Goal: Information Seeking & Learning: Learn about a topic

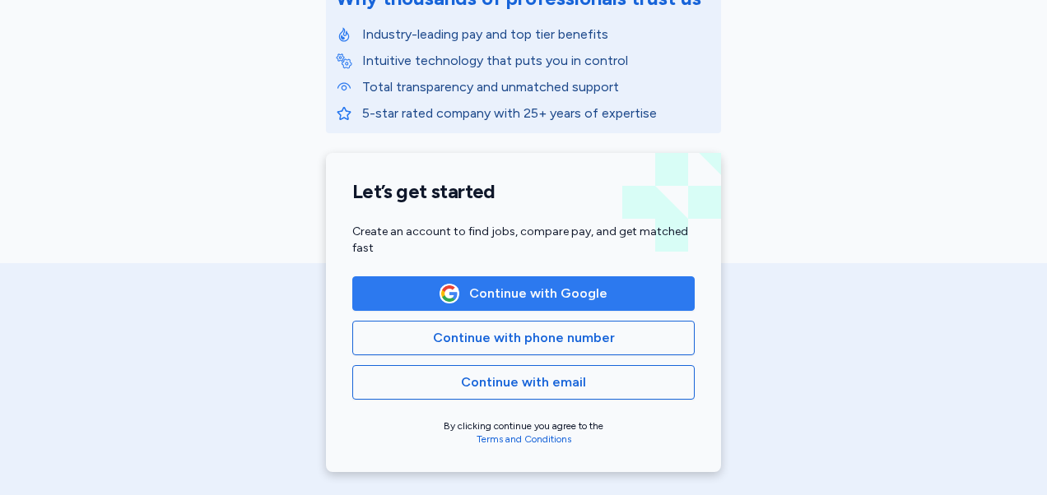
click at [537, 293] on span "Continue with Google" at bounding box center [538, 294] width 138 height 20
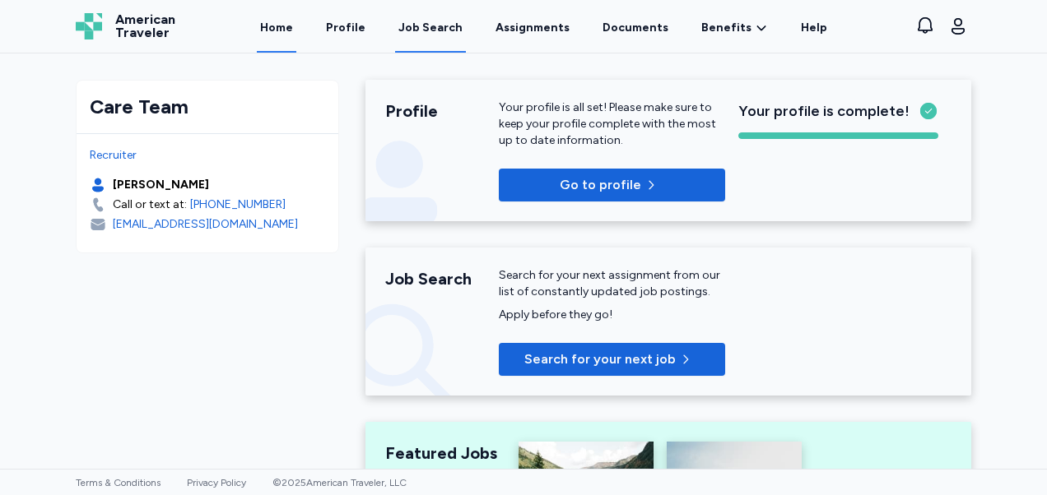
click at [452, 31] on div "Job Search" at bounding box center [430, 28] width 64 height 16
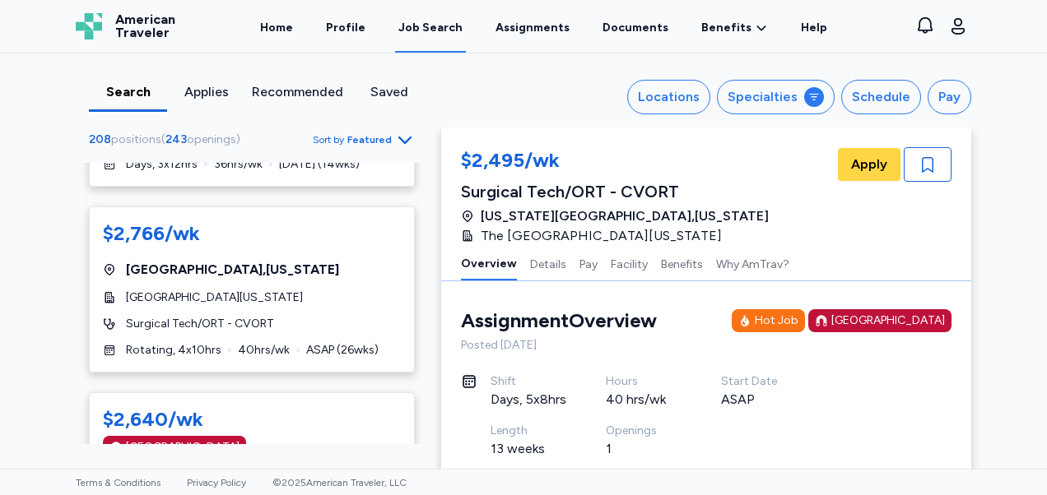
scroll to position [2164, 0]
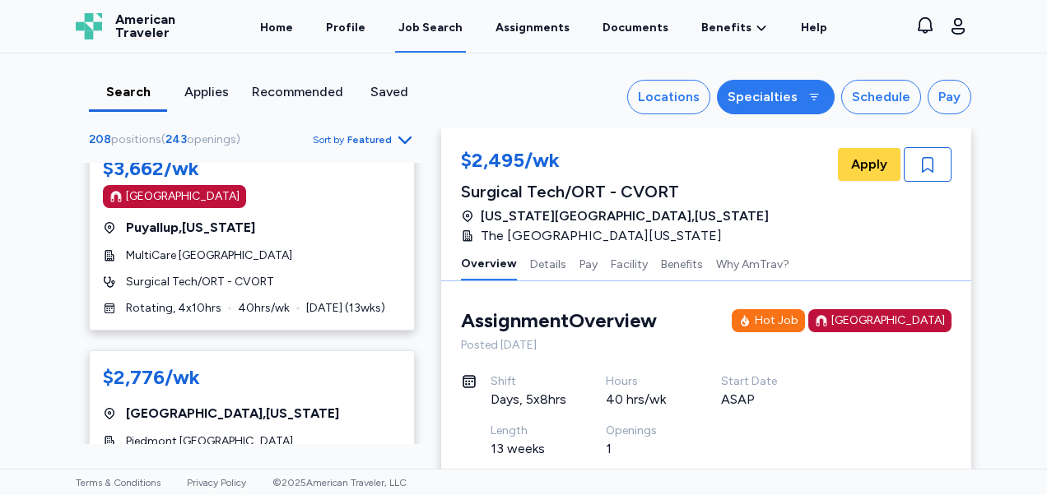
drag, startPoint x: 816, startPoint y: 74, endPoint x: 804, endPoint y: 99, distance: 27.2
click at [804, 102] on div "Search Applies Recommended Saved Locations Specialties Schedule Pay 208 positio…" at bounding box center [524, 90] width 922 height 74
click at [804, 99] on div "button" at bounding box center [814, 97] width 20 height 20
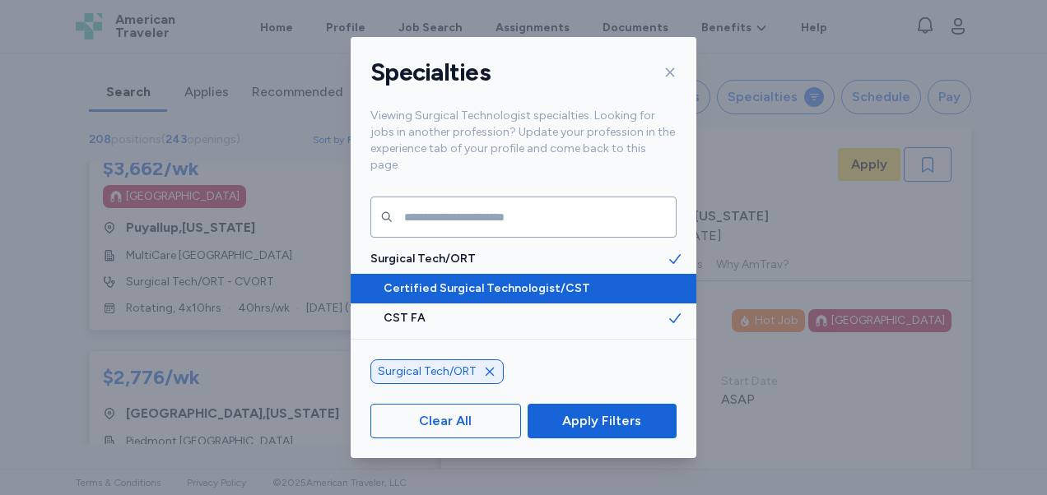
click at [508, 281] on span "Certified Surgical Technologist/CST" at bounding box center [524, 289] width 283 height 16
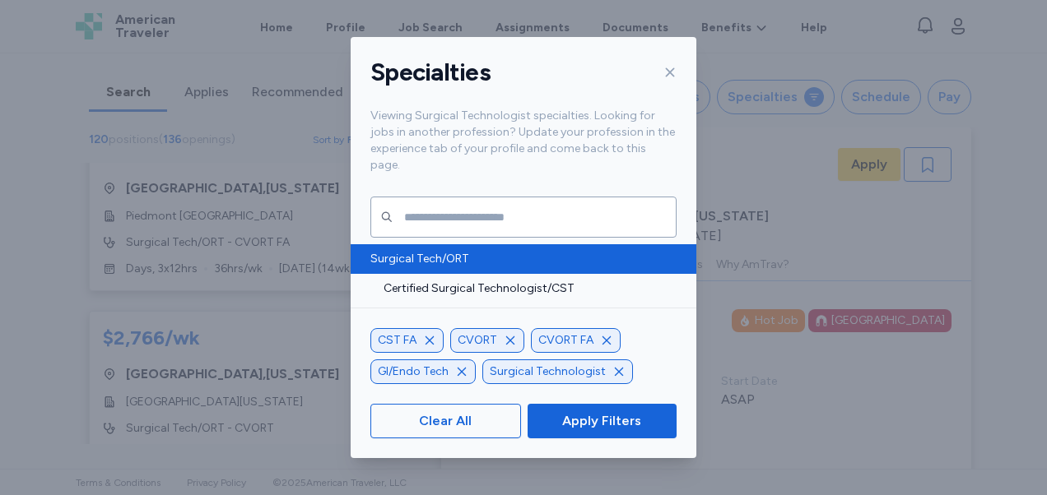
scroll to position [1940, 0]
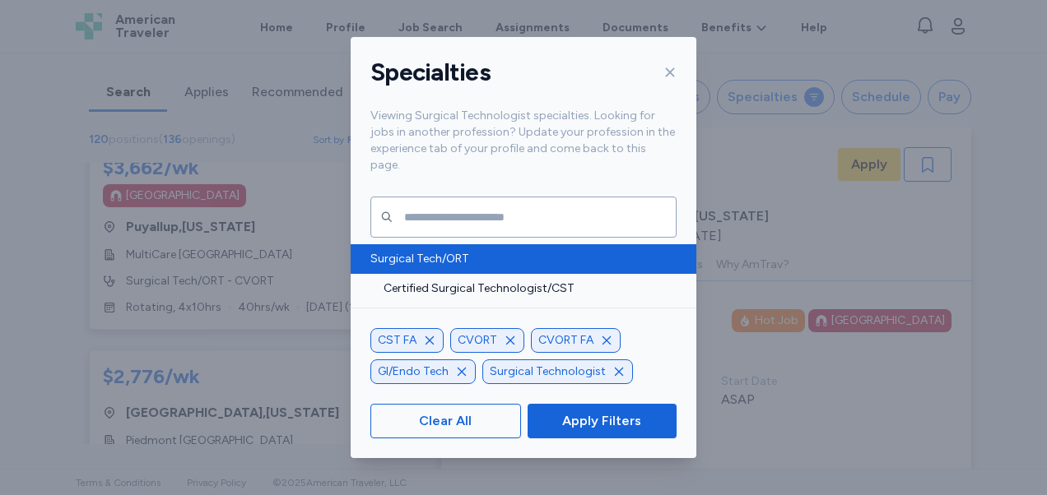
click at [467, 251] on span "Surgical Tech/ORT" at bounding box center [518, 259] width 296 height 16
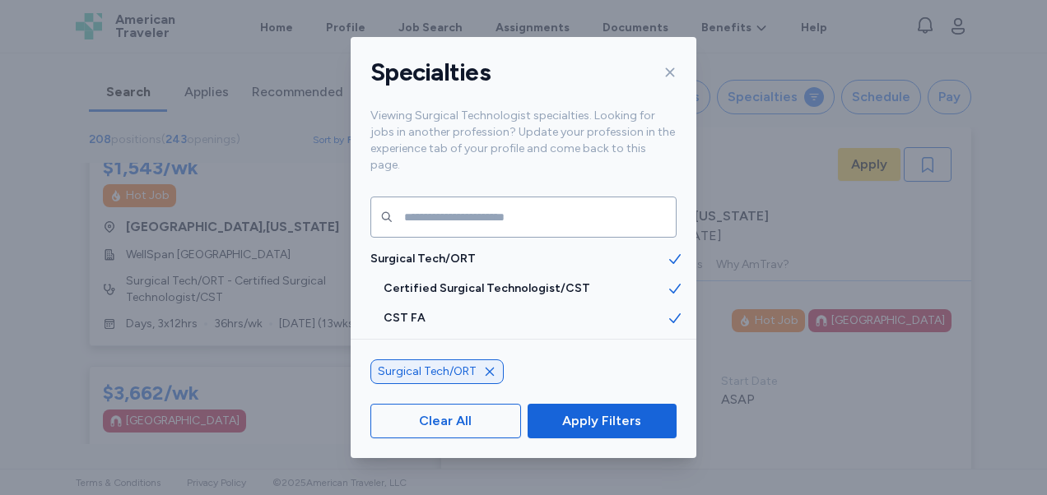
scroll to position [2164, 0]
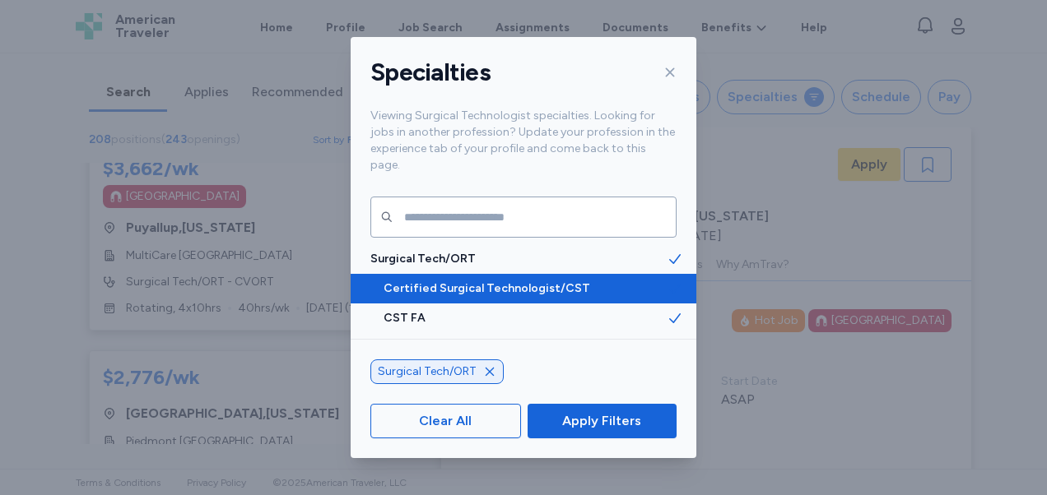
click at [527, 281] on span "Certified Surgical Technologist/CST" at bounding box center [524, 289] width 283 height 16
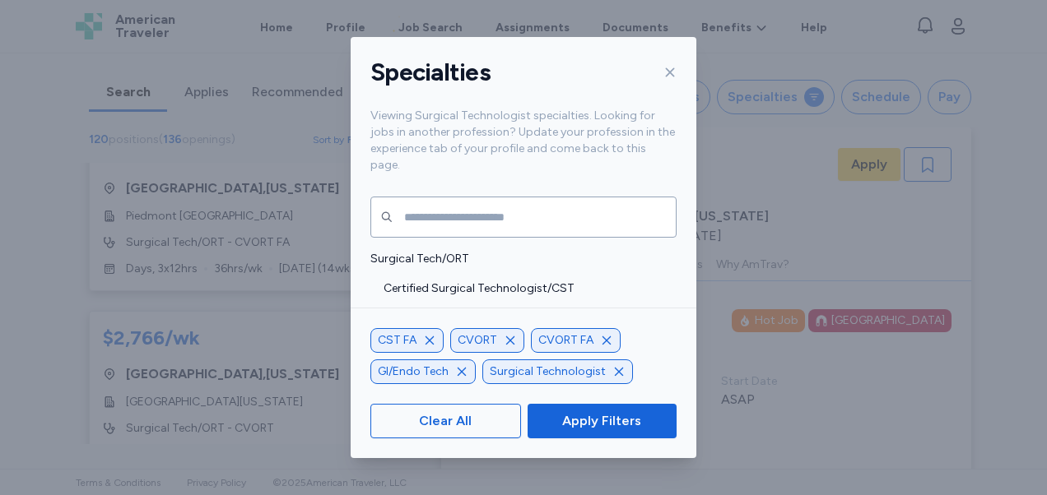
scroll to position [1940, 0]
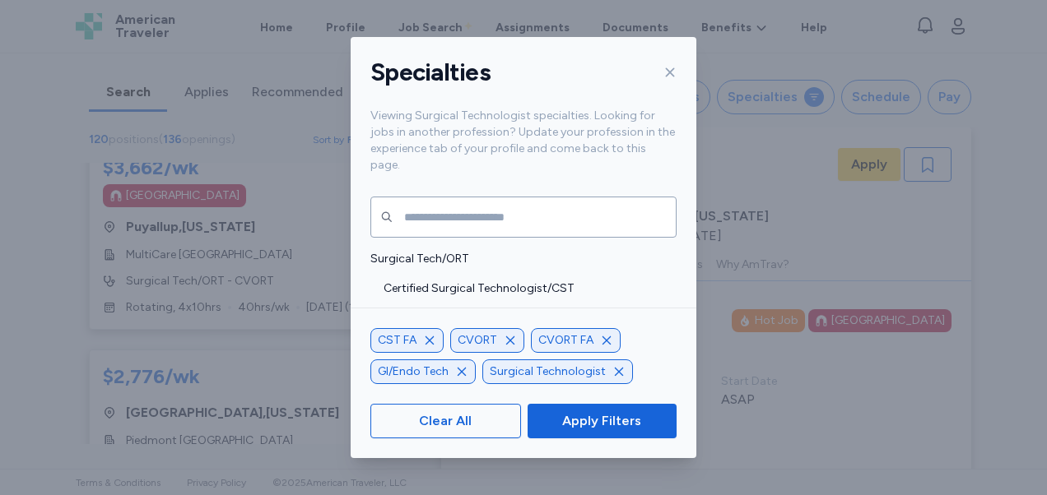
click at [604, 334] on div "CVORT FA" at bounding box center [576, 340] width 90 height 25
click at [602, 341] on icon "button" at bounding box center [606, 340] width 13 height 13
drag, startPoint x: 621, startPoint y: 342, endPoint x: 570, endPoint y: 342, distance: 51.0
click at [621, 342] on icon "button" at bounding box center [622, 340] width 13 height 13
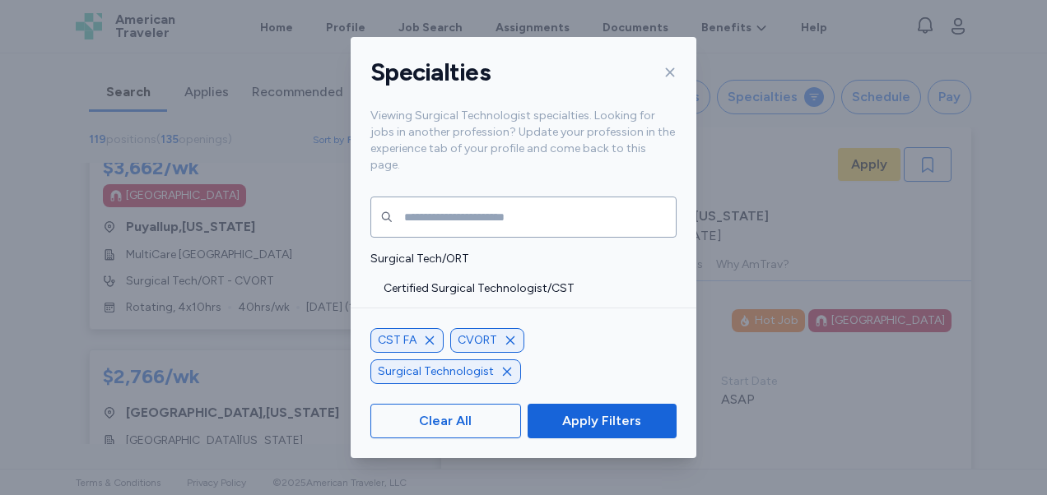
click at [509, 345] on icon "button" at bounding box center [510, 341] width 8 height 8
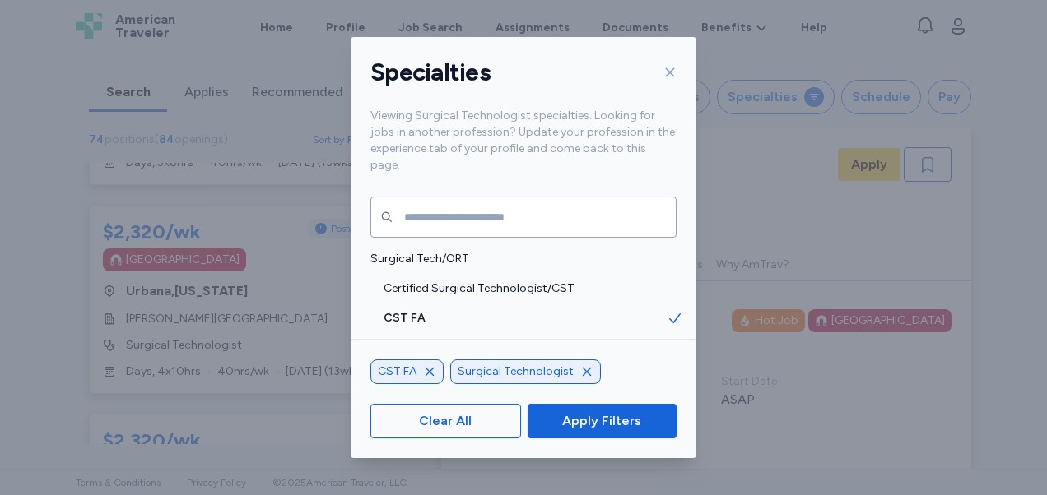
scroll to position [1, 0]
click at [418, 371] on div "CST FA" at bounding box center [406, 372] width 73 height 25
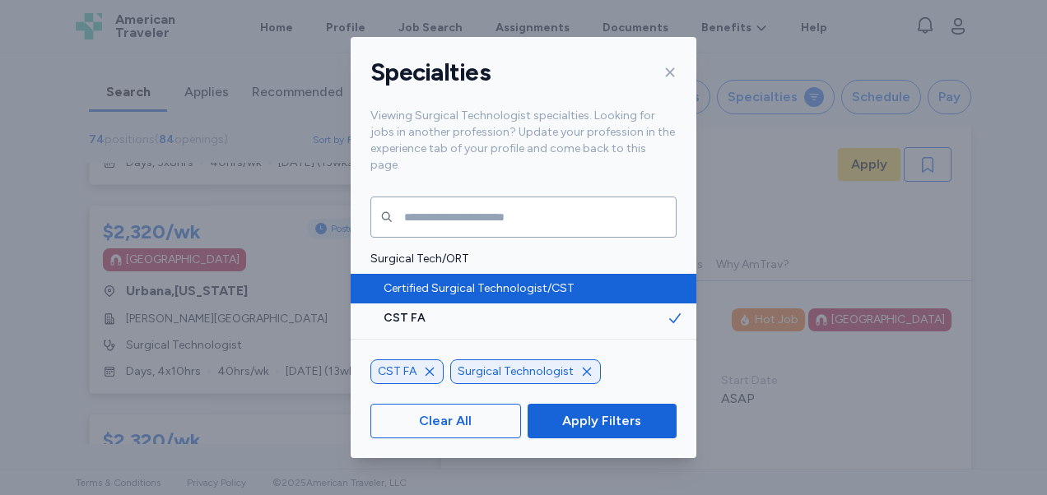
click at [496, 281] on span "Certified Surgical Technologist/CST" at bounding box center [524, 289] width 283 height 16
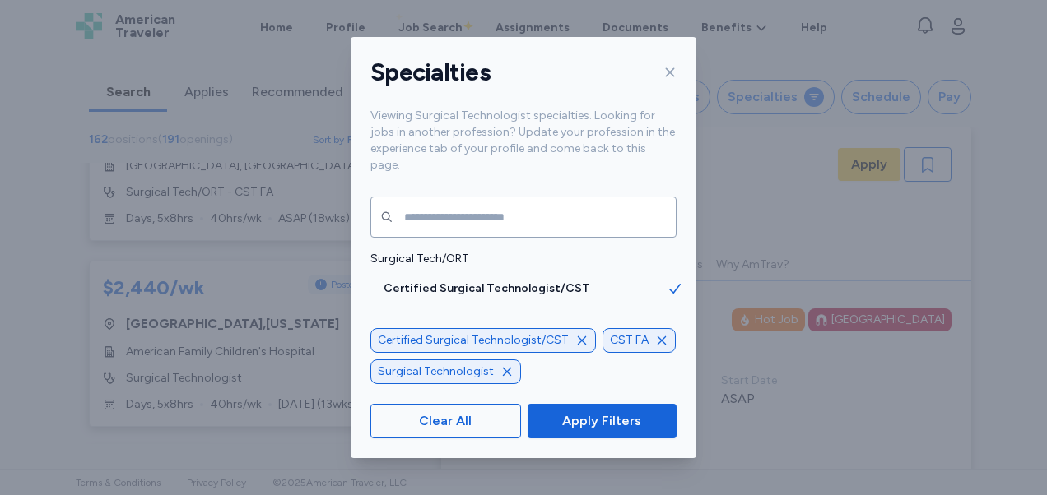
click at [658, 342] on icon "button" at bounding box center [661, 340] width 13 height 13
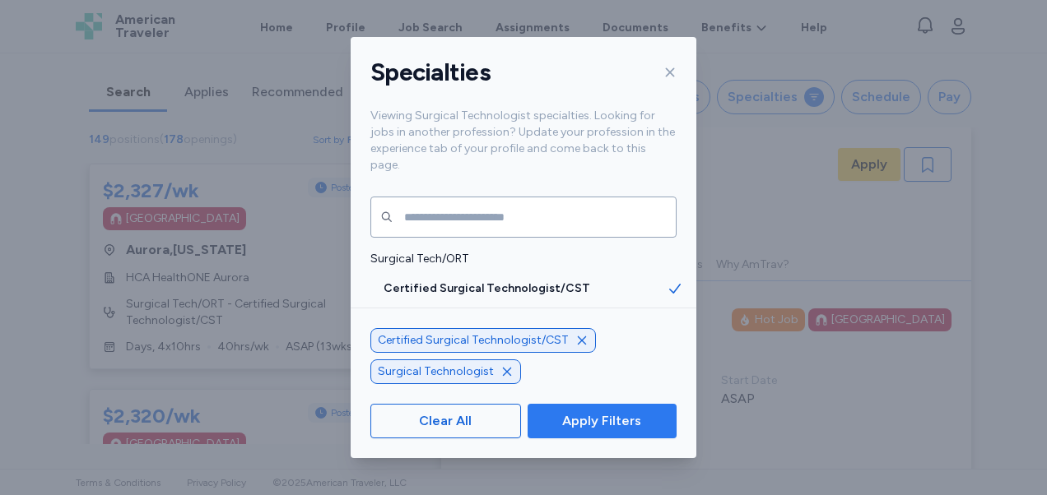
click at [634, 423] on span "Apply Filters" at bounding box center [601, 421] width 79 height 20
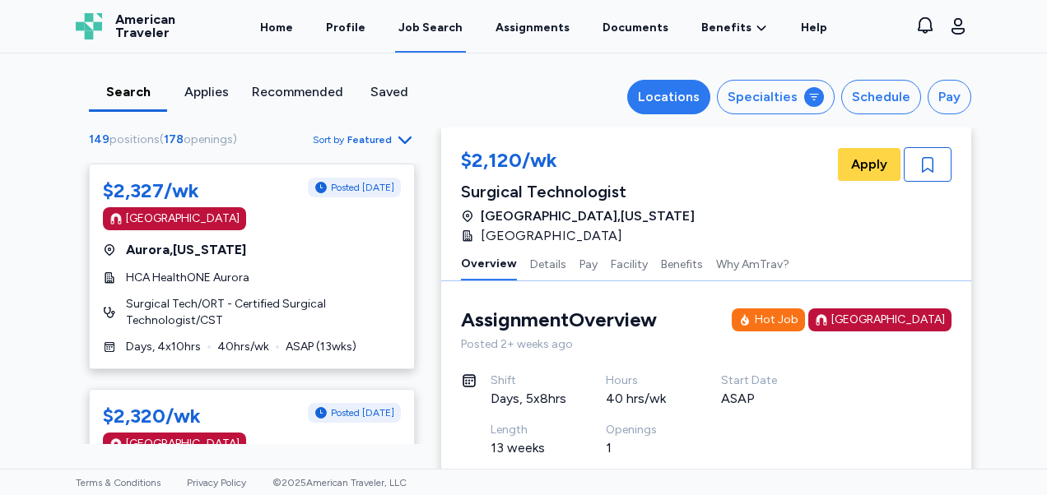
click at [674, 99] on div "Locations" at bounding box center [669, 97] width 62 height 20
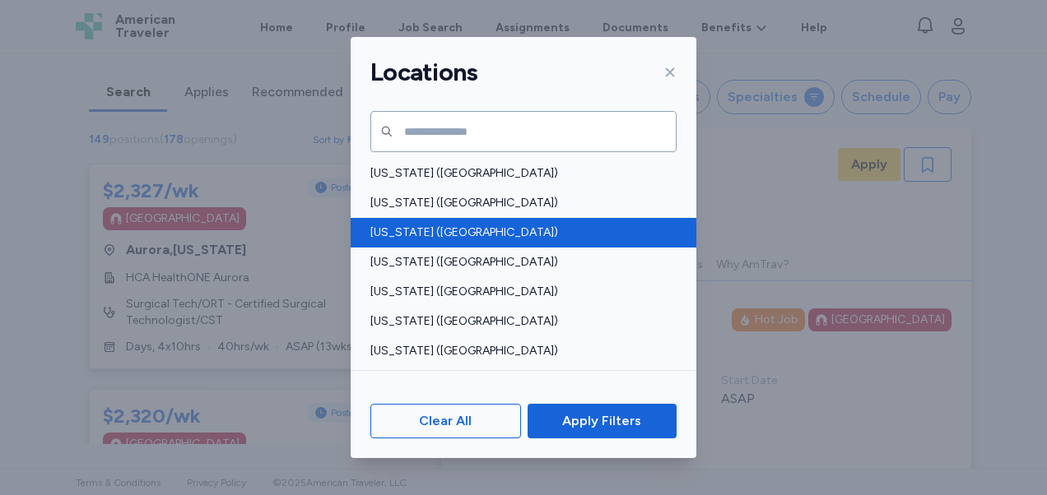
click at [392, 228] on span "[US_STATE] ([GEOGRAPHIC_DATA])" at bounding box center [518, 233] width 296 height 16
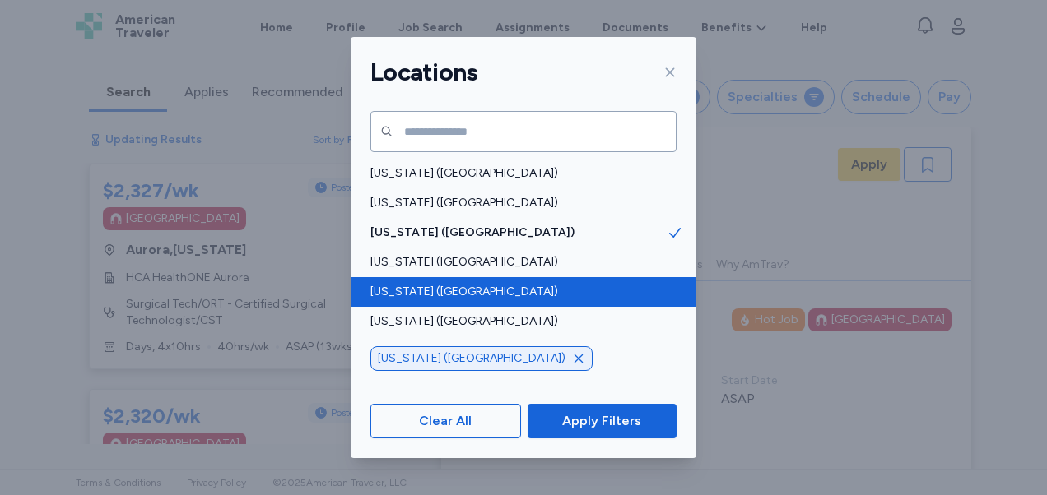
click at [411, 298] on span "[US_STATE] ([GEOGRAPHIC_DATA])" at bounding box center [518, 292] width 296 height 16
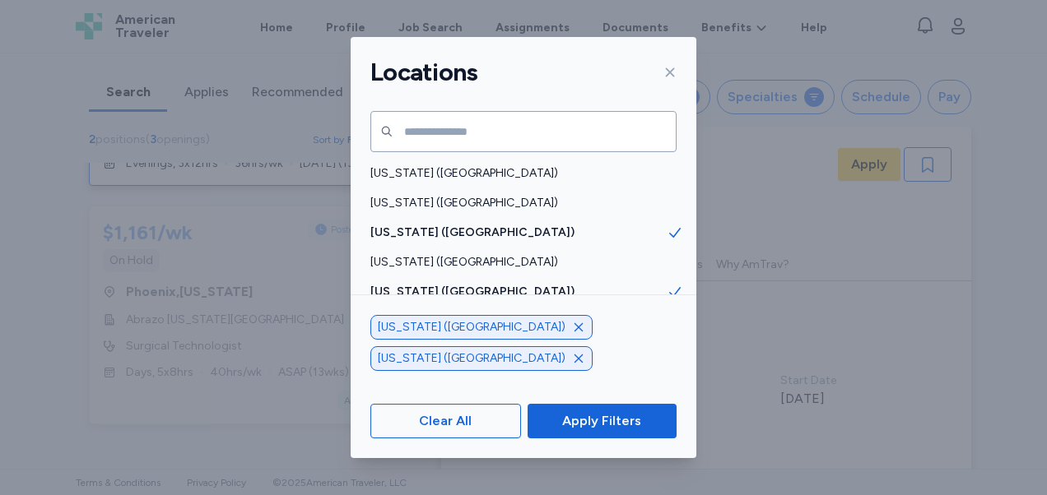
scroll to position [142, 0]
click at [408, 309] on div "[US_STATE] ([GEOGRAPHIC_DATA])" at bounding box center [524, 322] width 346 height 30
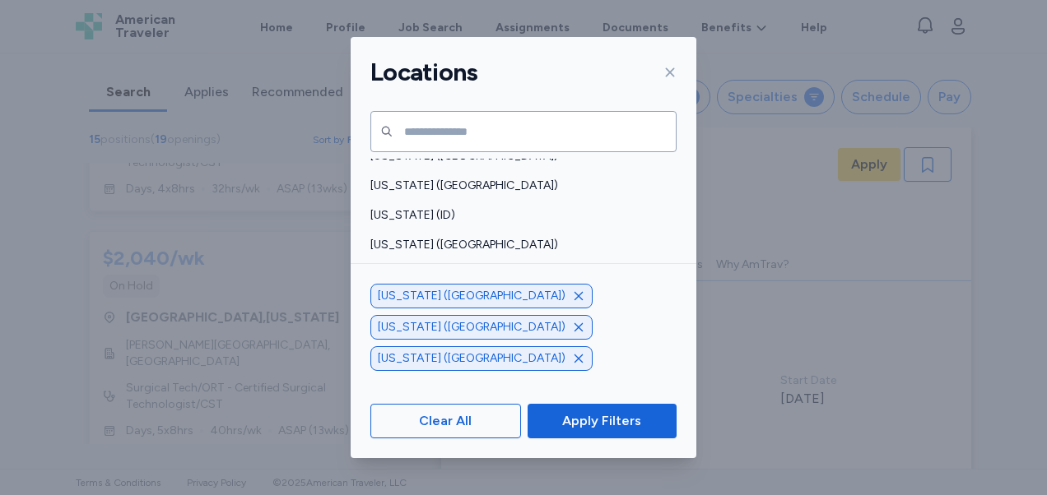
scroll to position [329, 0]
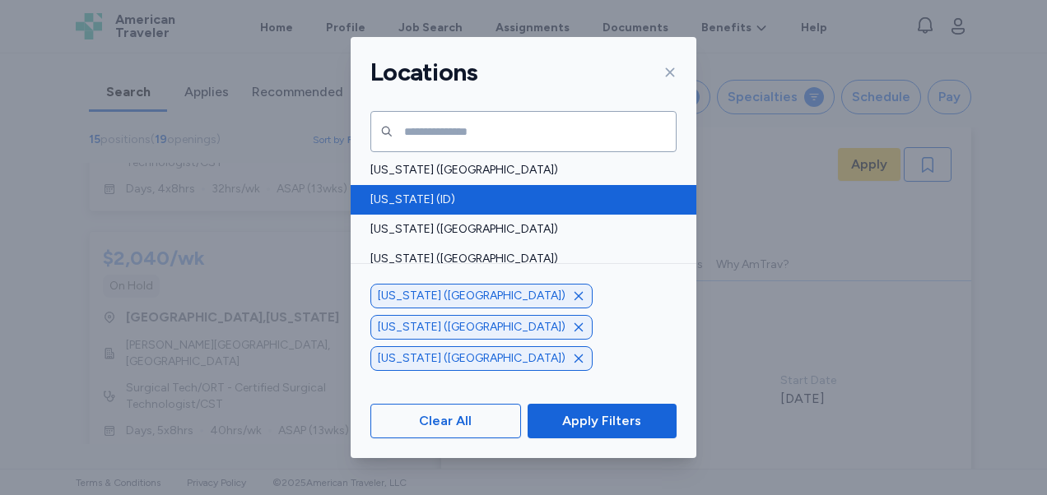
click at [532, 197] on span "[US_STATE] (ID)" at bounding box center [518, 200] width 296 height 16
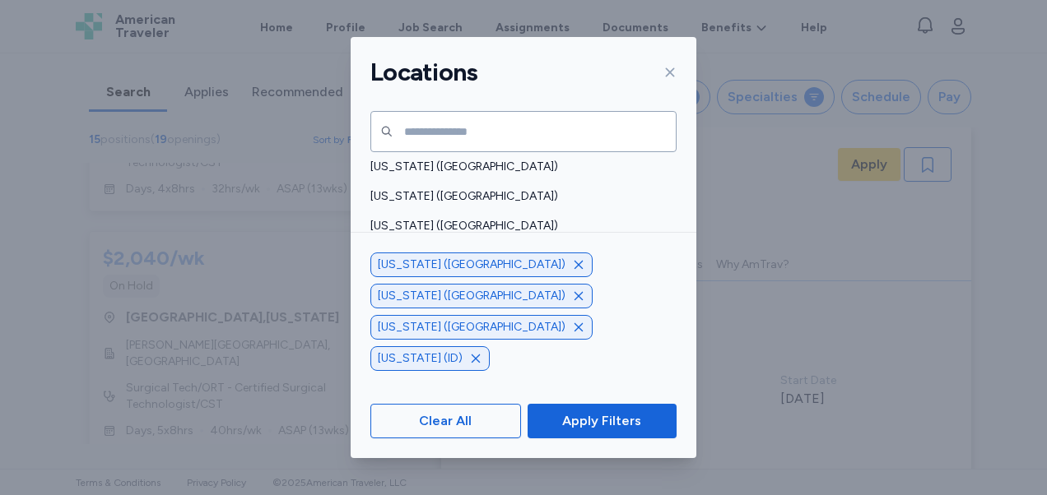
scroll to position [741, 0]
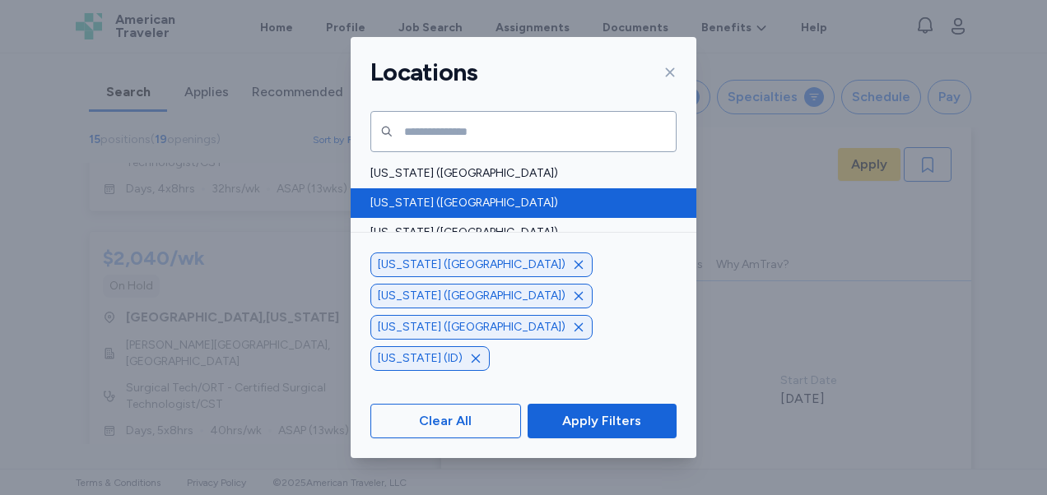
click at [493, 211] on div "[US_STATE] ([GEOGRAPHIC_DATA])" at bounding box center [524, 203] width 346 height 30
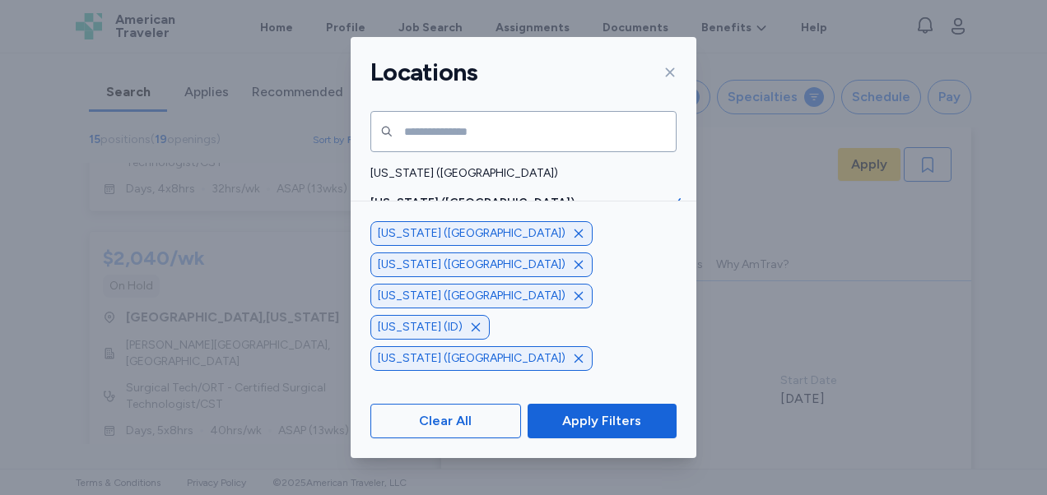
click at [458, 272] on div "[US_STATE] ([GEOGRAPHIC_DATA]) [US_STATE] ([GEOGRAPHIC_DATA]) [US_STATE] ([GEOG…" at bounding box center [524, 287] width 346 height 170
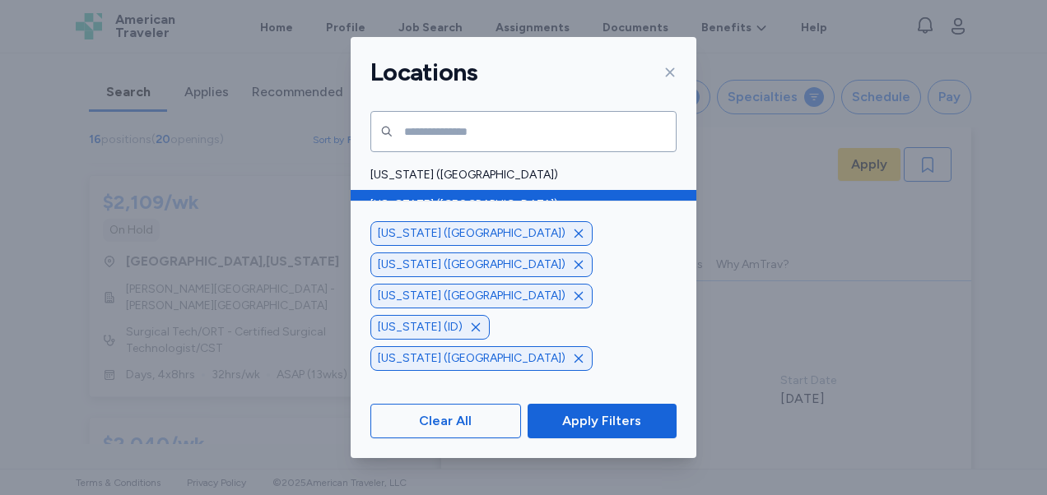
scroll to position [823, 0]
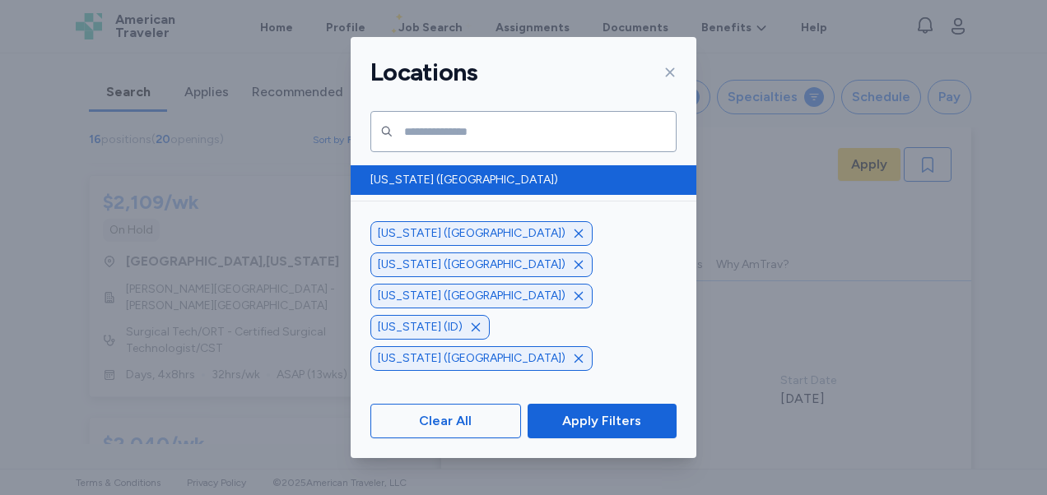
click at [488, 175] on span "[US_STATE] ([GEOGRAPHIC_DATA])" at bounding box center [518, 180] width 296 height 16
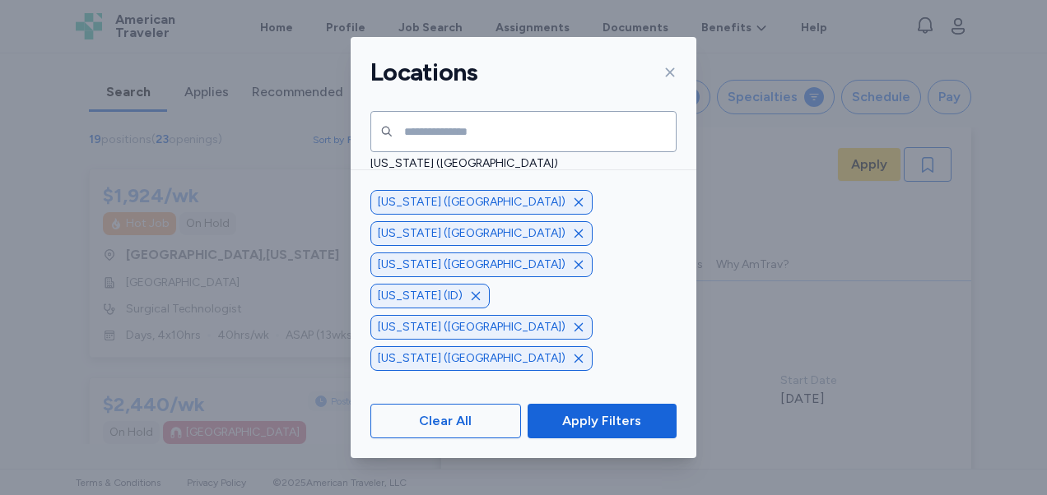
scroll to position [1070, 0]
click at [479, 198] on span "[US_STATE] ([GEOGRAPHIC_DATA])" at bounding box center [518, 200] width 296 height 16
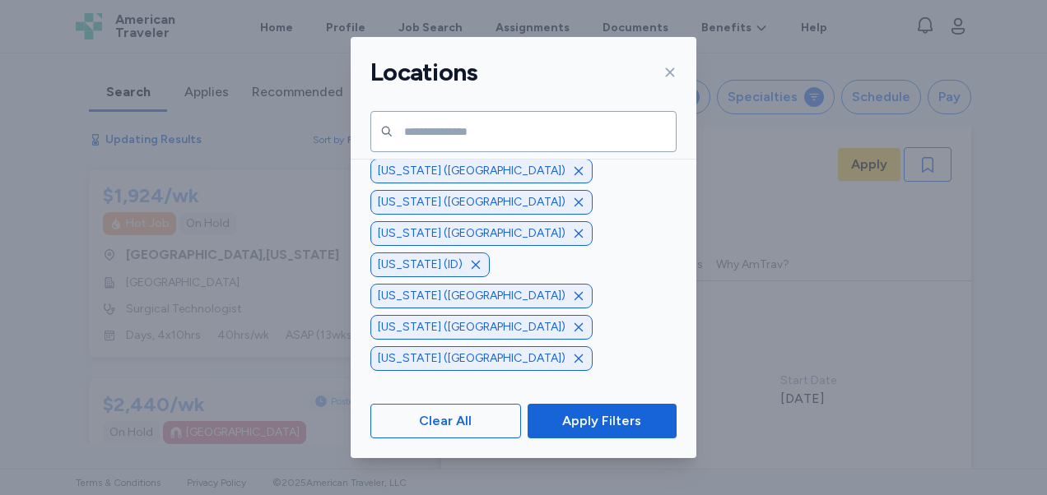
scroll to position [1234, 0]
click at [478, 207] on span "[US_STATE] ([GEOGRAPHIC_DATA])" at bounding box center [518, 213] width 296 height 16
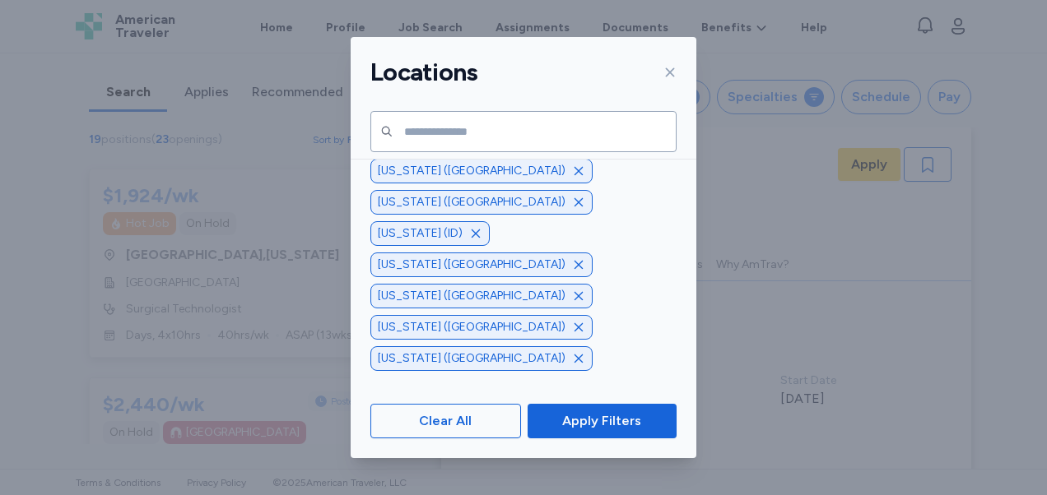
scroll to position [1317, 0]
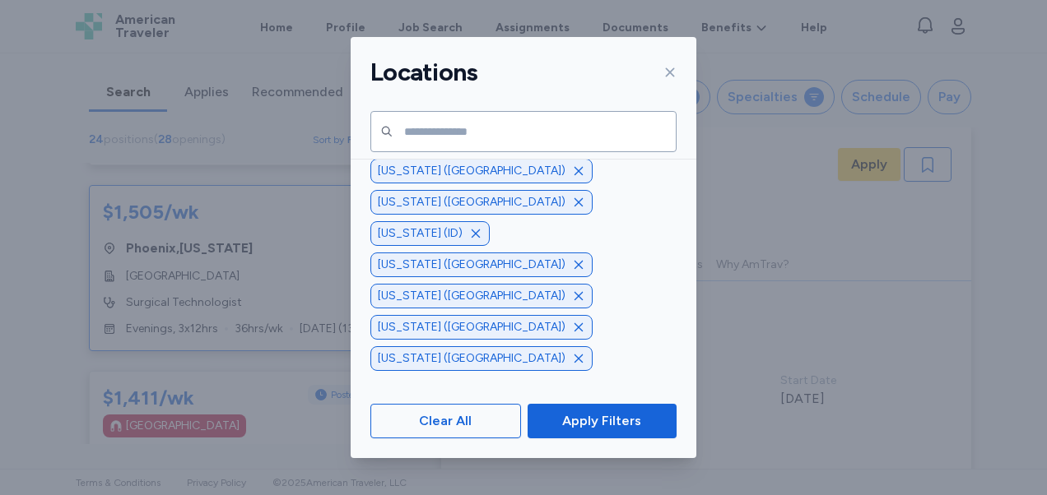
click at [510, 166] on span "[US_STATE] ([GEOGRAPHIC_DATA])" at bounding box center [518, 160] width 296 height 16
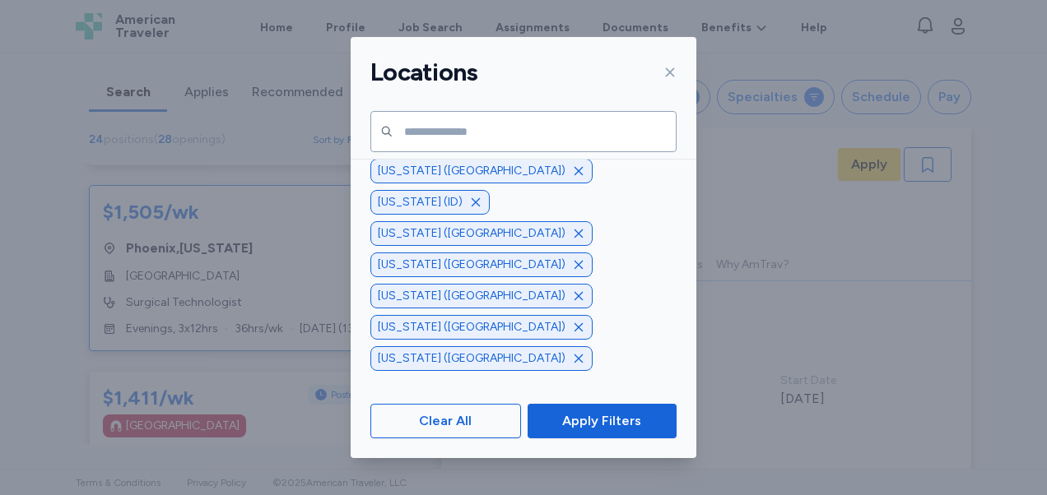
scroll to position [1434, 0]
click at [475, 218] on span "[US_STATE] (WY)" at bounding box center [518, 221] width 296 height 16
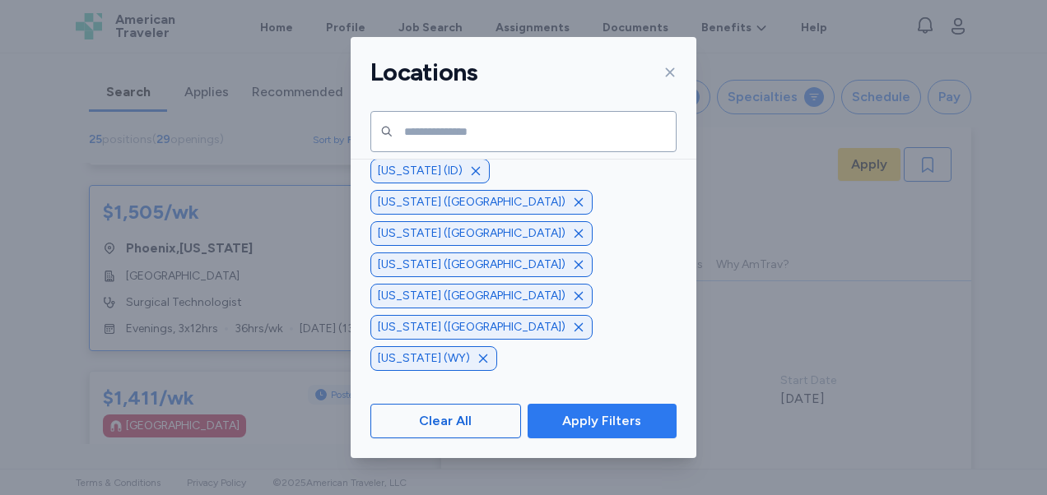
click at [599, 427] on span "Apply Filters" at bounding box center [601, 421] width 79 height 20
